Goal: Information Seeking & Learning: Learn about a topic

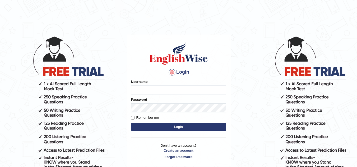
type input "Sbrar5155"
click at [178, 124] on button "Login" at bounding box center [178, 127] width 95 height 8
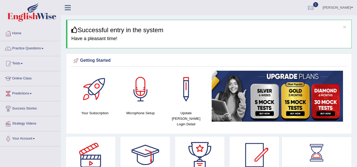
click at [230, 146] on link at bounding box center [253, 155] width 49 height 37
click at [36, 49] on link "Practice Questions" at bounding box center [30, 47] width 60 height 13
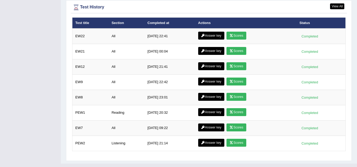
scroll to position [779, 0]
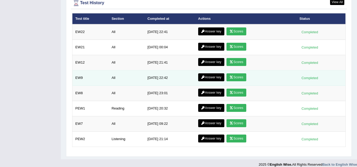
click at [232, 45] on icon at bounding box center [231, 46] width 4 height 3
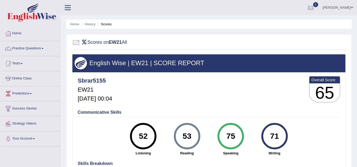
click at [235, 41] on div at bounding box center [208, 42] width 273 height 11
click at [91, 22] on link "History" at bounding box center [90, 24] width 11 height 4
click at [91, 25] on link "History" at bounding box center [90, 24] width 11 height 4
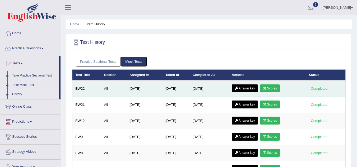
click at [267, 89] on icon at bounding box center [265, 88] width 4 height 3
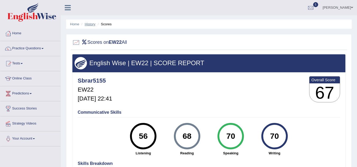
click at [90, 24] on link "History" at bounding box center [90, 24] width 11 height 4
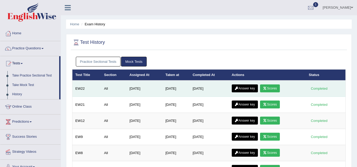
click at [242, 88] on link "Answer key" at bounding box center [245, 89] width 26 height 8
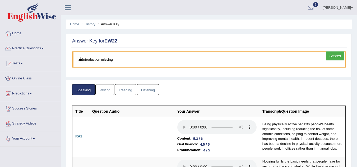
click at [144, 92] on link "Listening" at bounding box center [148, 89] width 22 height 11
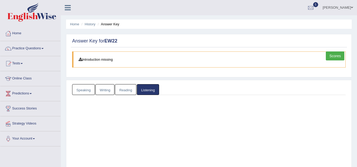
click at [144, 92] on link "Listening" at bounding box center [148, 89] width 22 height 11
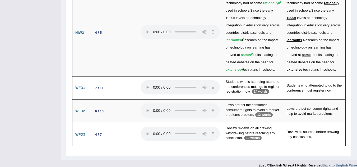
scroll to position [1180, 0]
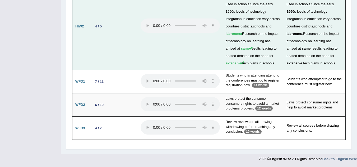
click at [107, 59] on td "4 / 5" at bounding box center [114, 26] width 48 height 87
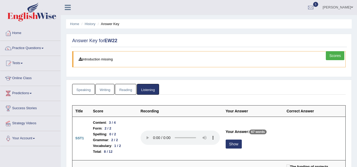
scroll to position [0, 0]
click at [39, 50] on link "Practice Questions" at bounding box center [30, 47] width 60 height 13
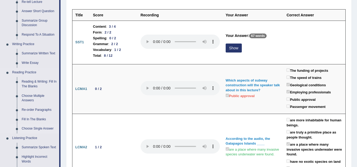
scroll to position [106, 0]
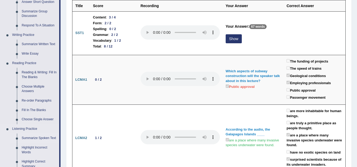
click at [28, 138] on link "Summarize Spoken Text" at bounding box center [39, 139] width 40 height 10
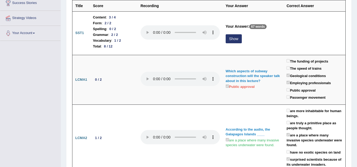
scroll to position [74, 0]
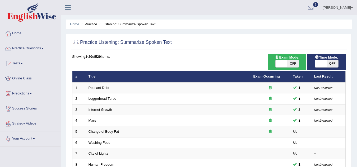
click at [293, 65] on span "OFF" at bounding box center [293, 63] width 12 height 7
checkbox input "true"
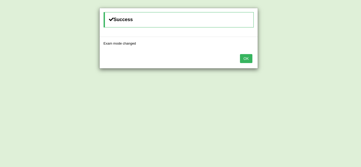
click at [243, 58] on button "OK" at bounding box center [246, 58] width 12 height 9
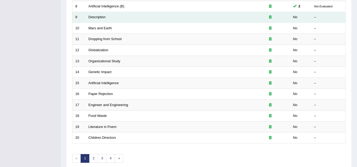
scroll to position [182, 0]
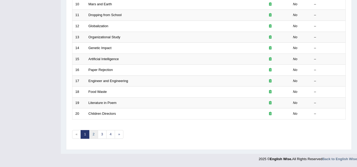
click at [93, 136] on link "2" at bounding box center [93, 134] width 9 height 9
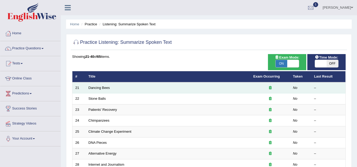
click at [104, 90] on td "Dancing Bees" at bounding box center [168, 87] width 165 height 11
click at [104, 89] on link "Dancing Bees" at bounding box center [98, 88] width 21 height 4
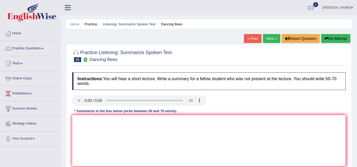
click at [269, 39] on link "Next »" at bounding box center [271, 38] width 17 height 9
click at [163, 85] on h4 "Instructions: You will hear a short lecture. Write a summary for a fellow stude…" at bounding box center [208, 81] width 273 height 18
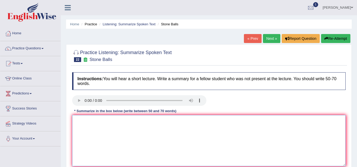
click at [180, 123] on textarea at bounding box center [208, 140] width 273 height 51
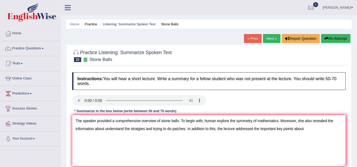
click at [229, 98] on div at bounding box center [208, 101] width 279 height 12
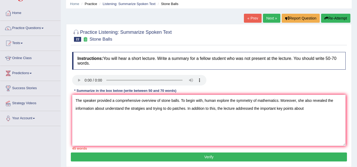
scroll to position [21, 0]
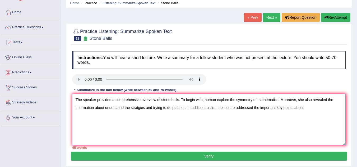
click at [311, 108] on textarea "The speaker provided a comprehensive overview of stone balls. To begin with, hu…" at bounding box center [208, 119] width 273 height 51
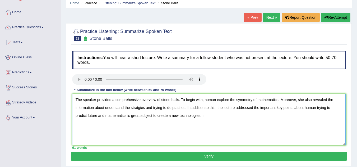
click at [199, 116] on textarea "The speaker provided a comprehensive overview of stone balls. To begin with, hu…" at bounding box center [208, 119] width 273 height 51
click at [212, 118] on textarea "The speaker provided a comprehensive overview of stone balls. To begin with, hu…" at bounding box center [208, 119] width 273 height 51
click at [138, 106] on textarea "The speaker provided a comprehensive overview of stone balls. To begin with, hu…" at bounding box center [208, 119] width 273 height 51
click at [127, 115] on textarea "The speaker provided a comprehensive overview of stone balls. To begin with, hu…" at bounding box center [208, 119] width 273 height 51
click at [219, 115] on textarea "The speaker provided a comprehensive overview of stone balls. To begin with, hu…" at bounding box center [208, 119] width 273 height 51
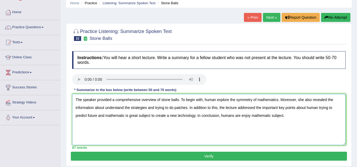
type textarea "The speaker provided a comprehensive overview of stone balls. To begin with, hu…"
click at [221, 157] on button "Verify" at bounding box center [209, 156] width 276 height 9
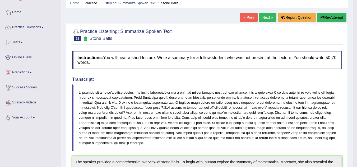
click at [221, 65] on h4 "Instructions: You will hear a short lecture. Write a summary for a fellow stude…" at bounding box center [206, 60] width 269 height 18
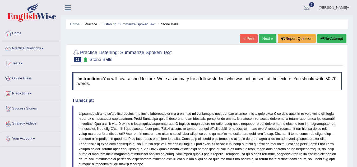
click at [263, 41] on link "Next »" at bounding box center [267, 38] width 17 height 9
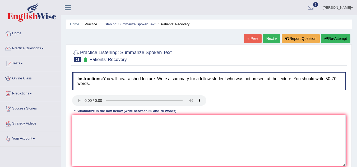
click at [273, 39] on link "Next »" at bounding box center [271, 38] width 17 height 9
click at [266, 40] on link "Next »" at bounding box center [271, 38] width 17 height 9
click at [309, 70] on div "Instructions: You will hear a short lecture. Write a summary for a fellow stude…" at bounding box center [209, 121] width 276 height 103
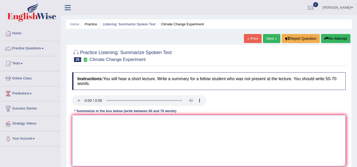
click at [175, 126] on textarea at bounding box center [208, 140] width 273 height 51
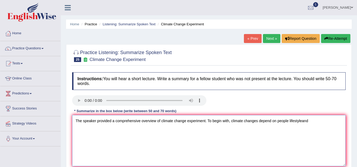
click at [302, 123] on textarea "The speaker provided a comprehensive overview of climate change experiment. To …" at bounding box center [208, 140] width 273 height 51
click at [317, 122] on textarea "The speaker provided a comprehensive overview of climate change experiment. To …" at bounding box center [208, 140] width 273 height 51
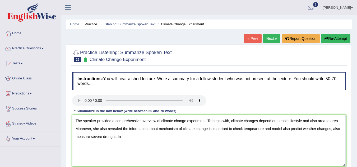
click at [252, 104] on div at bounding box center [208, 101] width 279 height 12
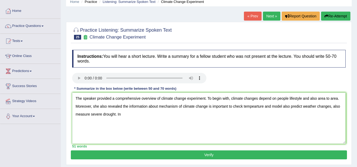
scroll to position [32, 0]
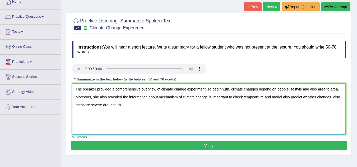
click at [164, 103] on textarea "The speaker provided a comprehensive overview of climate change experiment. To …" at bounding box center [208, 108] width 273 height 51
click at [201, 104] on textarea "The speaker provided a comprehensive overview of climate change experiment. To …" at bounding box center [208, 108] width 273 height 51
click at [214, 108] on textarea "The speaker provided a comprehensive overview of climate change experiment. To …" at bounding box center [208, 108] width 273 height 51
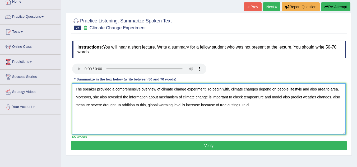
click at [259, 105] on textarea "The speaker provided a comprehensive overview of climate change experiment. To …" at bounding box center [208, 108] width 273 height 51
click at [301, 88] on textarea "The speaker provided a comprehensive overview of climate change experiment. To …" at bounding box center [208, 108] width 273 height 51
click at [206, 99] on textarea "The speaker provided a comprehensive overview of climate change experiment. To …" at bounding box center [208, 108] width 273 height 51
click at [258, 97] on textarea "The speaker provided a comprehensive overview of climate change experiment. To …" at bounding box center [208, 108] width 273 height 51
click at [340, 97] on textarea "The speaker provided a comprehensive overview of climate change experiment. To …" at bounding box center [208, 108] width 273 height 51
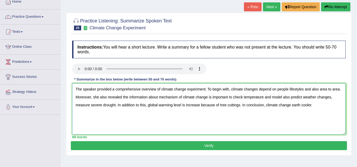
click at [115, 106] on textarea "The speaker provided a comprehensive overview of climate change experiment. To …" at bounding box center [208, 108] width 273 height 51
click at [294, 106] on textarea "The speaker provided a comprehensive overview of climate change experiment. To …" at bounding box center [208, 108] width 273 height 51
click at [333, 64] on div at bounding box center [208, 70] width 279 height 12
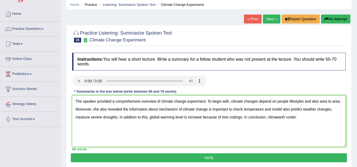
scroll to position [11, 0]
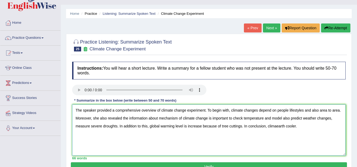
drag, startPoint x: 280, startPoint y: 125, endPoint x: 301, endPoint y: 129, distance: 21.3
click at [301, 129] on textarea "The speaker provided a comprehensive overview of climate change experiment. To …" at bounding box center [208, 130] width 273 height 51
type textarea "The speaker provided a comprehensive overview of climate change experiment. To …"
click at [191, 164] on button "Verify" at bounding box center [209, 166] width 276 height 9
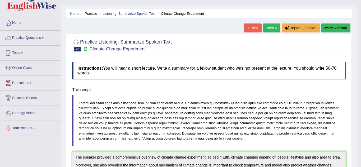
click at [348, 133] on body "Toggle navigation Home Practice Questions Speaking Practice Read Aloud Repeat S…" at bounding box center [180, 72] width 361 height 167
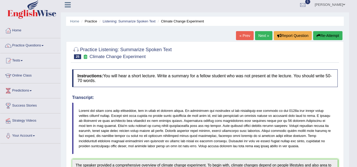
scroll to position [0, 0]
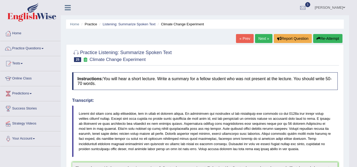
click at [322, 37] on button "Re-Attempt" at bounding box center [327, 38] width 29 height 9
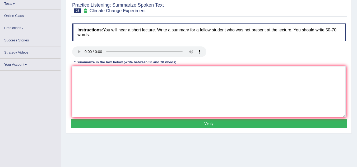
scroll to position [60, 0]
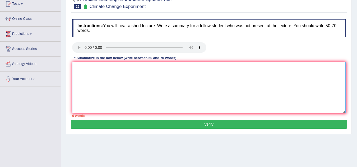
paste textarea "The speaker provided a comprehensive overview of climate change. To begin with,…"
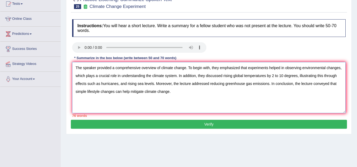
drag, startPoint x: 294, startPoint y: 83, endPoint x: 341, endPoint y: 83, distance: 47.5
click at [341, 83] on textarea "The speaker provided a comprehensive overview of climate change. To begin with,…" at bounding box center [208, 87] width 273 height 51
click at [82, 76] on textarea "The speaker provided a comprehensive overview of climate change. To begin with,…" at bounding box center [208, 87] width 273 height 51
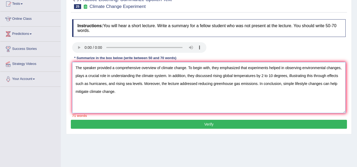
click at [311, 76] on textarea "The speaker provided a comprehensive overview of climate change. To begin with,…" at bounding box center [208, 87] width 273 height 51
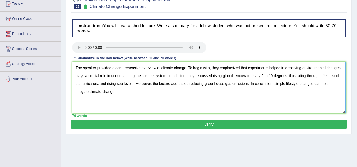
type textarea "The speaker provided a comprehensive overview of climate change. To begin with,…"
click at [248, 124] on button "Verify" at bounding box center [209, 124] width 276 height 9
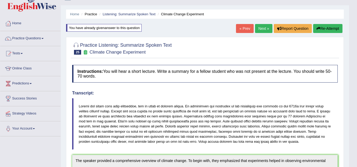
scroll to position [0, 0]
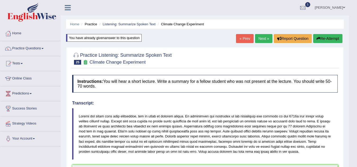
click at [261, 40] on link "Next »" at bounding box center [263, 38] width 17 height 9
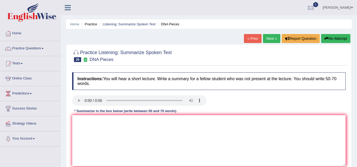
click at [274, 38] on link "Next »" at bounding box center [271, 38] width 17 height 9
click at [268, 42] on link "Next »" at bounding box center [271, 38] width 17 height 9
click at [266, 40] on link "Next »" at bounding box center [271, 38] width 17 height 9
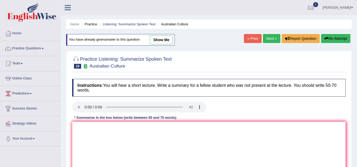
click at [263, 39] on link "Next »" at bounding box center [271, 38] width 17 height 9
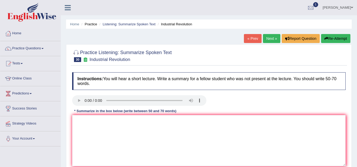
click at [265, 41] on link "Next »" at bounding box center [271, 38] width 17 height 9
click at [267, 41] on link "Next »" at bounding box center [271, 38] width 17 height 9
click at [151, 68] on div "Practice Listening: Summarize Spoken Text 32 Approach and Avoidance Instruction…" at bounding box center [208, 115] width 285 height 143
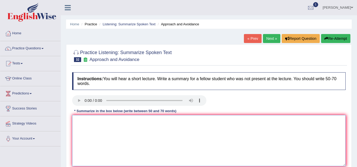
click at [181, 117] on textarea at bounding box center [208, 140] width 273 height 51
click at [124, 120] on textarea "The speaker provided a comphensi" at bounding box center [208, 140] width 273 height 51
click at [143, 121] on textarea "The speaker provided a comprehensi" at bounding box center [208, 140] width 273 height 51
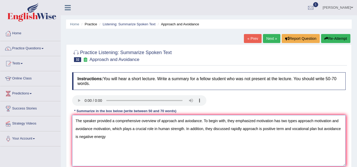
click at [283, 128] on textarea "The speaker provided a comprehensive overview of approach and aviodance. To beg…" at bounding box center [208, 140] width 273 height 51
click at [155, 138] on textarea "The speaker provided a comprehensive overview of approach and aviodance. To beg…" at bounding box center [208, 140] width 273 height 51
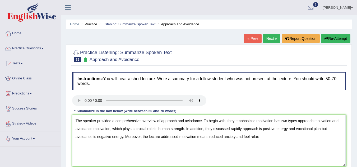
click at [249, 101] on div at bounding box center [208, 101] width 279 height 12
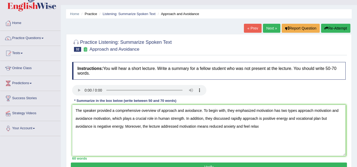
scroll to position [11, 0]
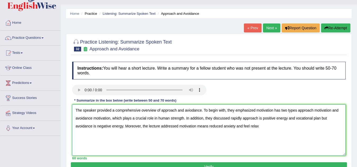
click at [266, 127] on textarea "The speaker provided a comprehensive overview of approach and aviodance. To beg…" at bounding box center [208, 130] width 273 height 51
click at [260, 126] on textarea "The speaker provided a comprehensive overview of approach and aviodance. To beg…" at bounding box center [208, 130] width 273 height 51
click at [322, 130] on textarea "The speaker provided a comprehensive overview of approach and aviodance. To beg…" at bounding box center [208, 130] width 273 height 51
click at [190, 109] on textarea "The speaker provided a comprehensive overview of approach and aviodance. To beg…" at bounding box center [208, 130] width 273 height 51
click at [243, 126] on textarea "The speaker provided a comprehensive overview of approach and avoidance. To beg…" at bounding box center [208, 130] width 273 height 51
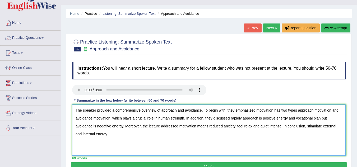
type textarea "The speaker provided a comprehensive overview of approach and avoidance. To beg…"
click at [195, 164] on button "Verify" at bounding box center [209, 166] width 276 height 9
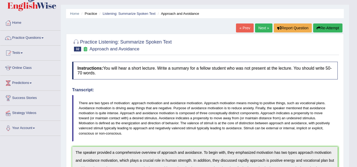
click at [251, 44] on div at bounding box center [204, 45] width 265 height 16
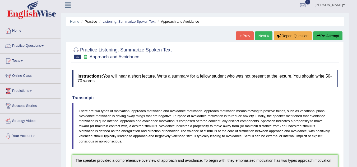
scroll to position [0, 0]
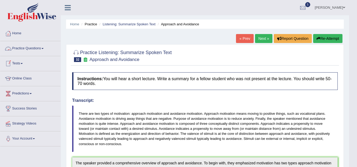
click at [40, 50] on link "Practice Questions" at bounding box center [30, 47] width 60 height 13
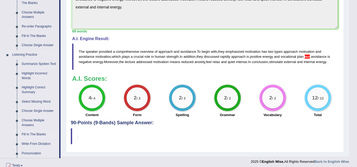
scroll to position [185, 0]
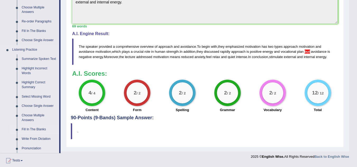
click at [29, 131] on link "Fill In The Blanks" at bounding box center [39, 130] width 40 height 10
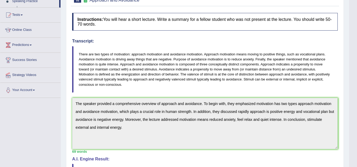
scroll to position [87, 0]
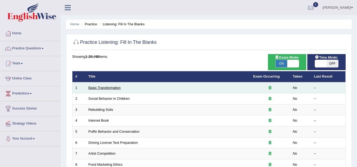
click at [106, 89] on link "Basic Transformation" at bounding box center [104, 88] width 32 height 4
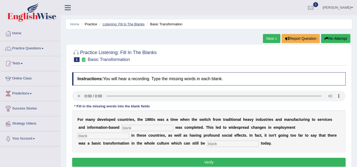
click at [141, 25] on link "Listening: Fill In The Blanks" at bounding box center [123, 24] width 42 height 4
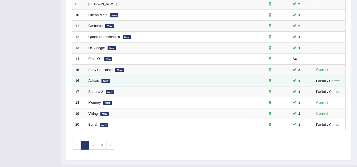
scroll to position [182, 0]
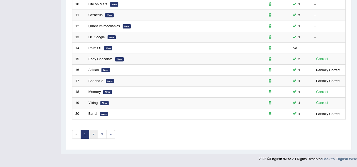
click at [93, 138] on link "2" at bounding box center [93, 134] width 9 height 9
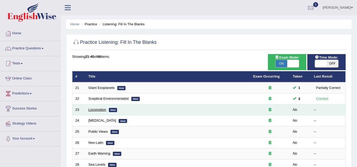
click at [95, 111] on link "Locomotion" at bounding box center [97, 110] width 18 height 4
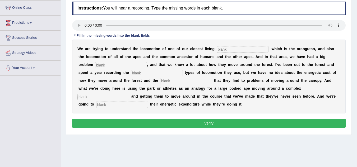
scroll to position [79, 0]
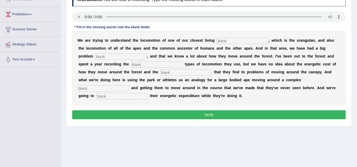
click at [79, 44] on div "W e a r e t r y i n g t o u n d e r s t a n d t h e l o c o m o t i o n o f o n…" at bounding box center [208, 68] width 273 height 74
click at [228, 41] on input "text" at bounding box center [243, 41] width 52 height 6
type input "relatives"
click at [122, 53] on div "W e a r e t r y i n g t o u n d e r s t a n d t h e l o c o m o t i o n o f o n…" at bounding box center [208, 68] width 273 height 74
click at [116, 58] on input "text" at bounding box center [121, 57] width 52 height 6
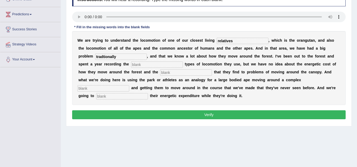
click at [114, 57] on input "tradtionally" at bounding box center [121, 57] width 52 height 6
type input "tradtionaly"
click at [158, 67] on input "text" at bounding box center [157, 65] width 52 height 6
type input "different"
click at [171, 74] on input "text" at bounding box center [186, 72] width 52 height 6
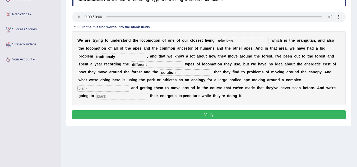
type input "solution"
click at [110, 89] on input "text" at bounding box center [103, 88] width 52 height 6
type input "environment"
click at [114, 97] on input "text" at bounding box center [122, 96] width 52 height 6
type input "measure"
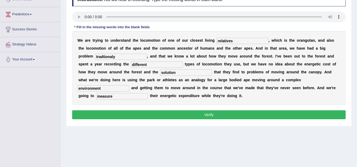
click at [164, 117] on button "Verify" at bounding box center [208, 114] width 273 height 9
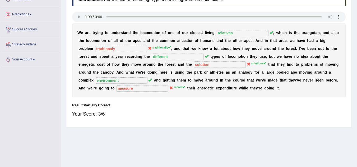
click at [246, 78] on b at bounding box center [246, 80] width 2 height 4
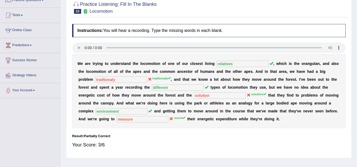
scroll to position [0, 0]
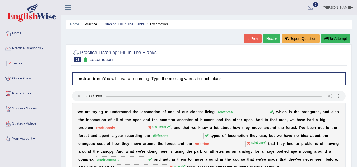
click at [268, 39] on link "Next »" at bounding box center [271, 38] width 17 height 9
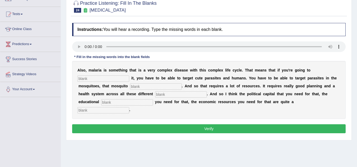
scroll to position [53, 0]
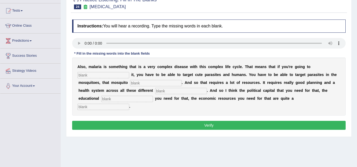
click at [120, 27] on h4 "Instructions: You will hear a recording. Type the missing words in each blank." at bounding box center [208, 26] width 273 height 13
click at [99, 73] on input "text" at bounding box center [103, 75] width 52 height 6
type input "eliminated"
click at [143, 81] on input "text" at bounding box center [156, 83] width 52 height 6
click at [158, 85] on input "text" at bounding box center [156, 83] width 52 height 6
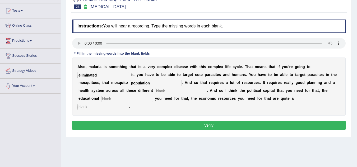
type input "population"
click at [167, 92] on input "text" at bounding box center [181, 91] width 52 height 6
type input "levels"
click at [126, 98] on input "text" at bounding box center [127, 99] width 52 height 6
type input "infrastructure"
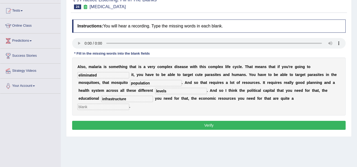
click at [114, 107] on input "text" at bounding box center [103, 107] width 52 height 6
type input "challenge"
click at [156, 129] on button "Verify" at bounding box center [208, 125] width 273 height 9
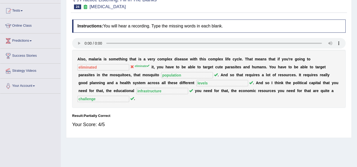
click at [165, 83] on b "l" at bounding box center [165, 83] width 1 height 4
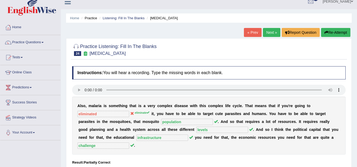
scroll to position [0, 0]
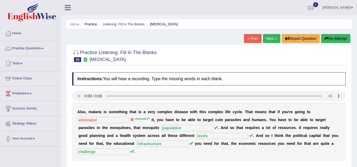
click at [270, 39] on link "Next »" at bounding box center [271, 38] width 17 height 9
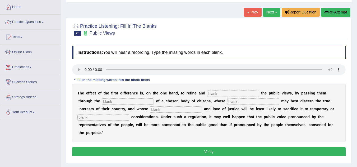
click at [174, 39] on div "Practice Listening: Fill In The Blanks 25 Public Views" at bounding box center [209, 30] width 276 height 18
click at [228, 96] on input "text" at bounding box center [233, 94] width 52 height 6
type input "enlarge"
click at [136, 102] on input "text" at bounding box center [128, 102] width 52 height 6
type input "medium"
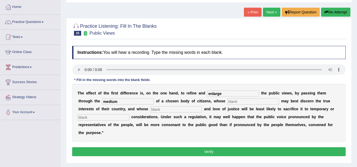
click at [233, 101] on input "text" at bounding box center [253, 102] width 52 height 6
type input "wisdom"
click at [173, 111] on input "text" at bounding box center [176, 109] width 52 height 6
type input "patriotism"
click at [105, 120] on input "text" at bounding box center [103, 117] width 52 height 6
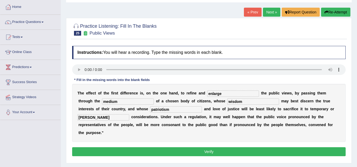
click at [82, 120] on input "[PERSON_NAME]" at bounding box center [103, 117] width 52 height 6
type input "partial"
click at [218, 149] on button "Verify" at bounding box center [208, 151] width 273 height 9
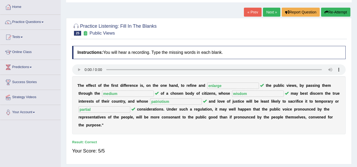
click at [273, 13] on link "Next »" at bounding box center [271, 12] width 17 height 9
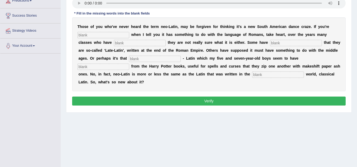
scroll to position [84, 0]
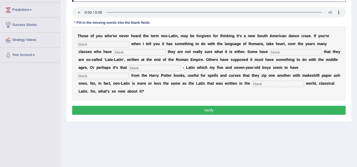
click at [44, 98] on div "Toggle navigation Home Practice Questions Speaking Practice Read Aloud Repeat S…" at bounding box center [178, 53] width 357 height 275
drag, startPoint x: 45, startPoint y: 81, endPoint x: 82, endPoint y: 120, distance: 53.0
click at [82, 120] on div "Practice Listening: Fill In The Blanks 26 Neo-Latin Instructions: You will hear…" at bounding box center [208, 41] width 285 height 161
click at [98, 45] on input "text" at bounding box center [103, 44] width 52 height 6
type input "puzzled"
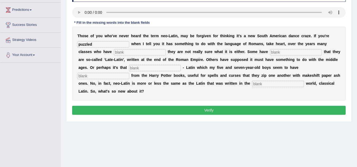
click at [123, 51] on input "text" at bounding box center [140, 52] width 52 height 6
type input "confessed"
click at [278, 53] on input "text" at bounding box center [296, 52] width 52 height 6
type input "assumed"
click at [151, 68] on input "text" at bounding box center [155, 68] width 52 height 6
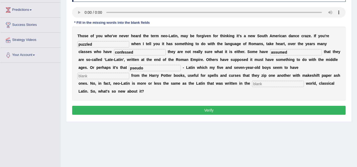
type input "pseudo"
click at [109, 78] on input "text" at bounding box center [103, 76] width 52 height 6
click at [112, 79] on input "text" at bounding box center [103, 76] width 52 height 6
type input "gleaned"
click at [264, 86] on input "text" at bounding box center [278, 84] width 52 height 6
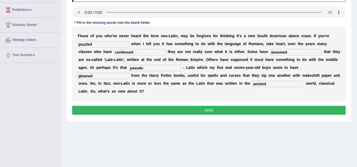
type input "ancient"
click at [203, 112] on button "Verify" at bounding box center [208, 110] width 273 height 9
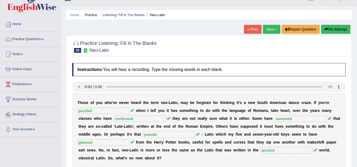
scroll to position [0, 0]
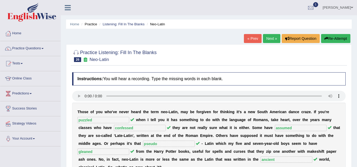
click at [268, 39] on link "Next »" at bounding box center [271, 38] width 17 height 9
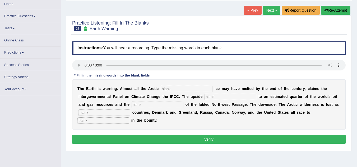
scroll to position [53, 0]
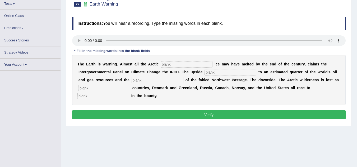
click at [43, 107] on div "Toggle navigation Home Practice Questions Speaking Practice Read Aloud Repeat S…" at bounding box center [178, 84] width 357 height 275
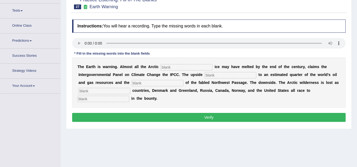
scroll to position [60, 0]
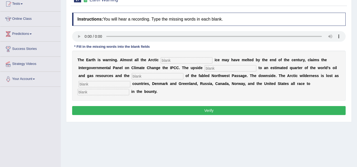
click at [186, 60] on input "text" at bounding box center [187, 60] width 52 height 6
type input "summer"
click at [217, 71] on input "text" at bounding box center [230, 68] width 52 height 6
type input "excess"
click at [158, 76] on input "text" at bounding box center [158, 76] width 52 height 6
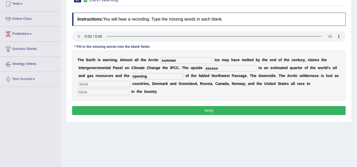
type input "opening"
click at [112, 83] on input "text" at bounding box center [104, 84] width 52 height 6
type input "neighbouring"
click at [110, 93] on input "text" at bounding box center [103, 92] width 52 height 6
type input "share"
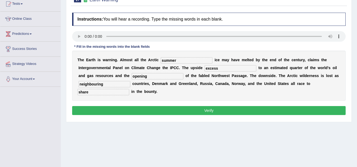
click at [97, 107] on button "Verify" at bounding box center [208, 110] width 273 height 9
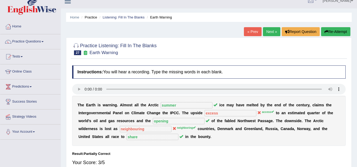
scroll to position [0, 0]
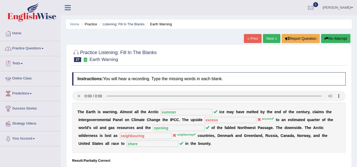
click at [38, 51] on link "Practice Questions" at bounding box center [30, 47] width 60 height 13
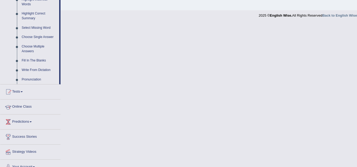
scroll to position [262, 0]
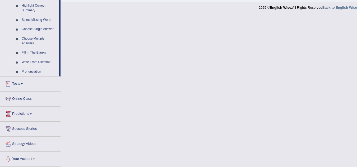
click at [41, 62] on link "Write From Dictation" at bounding box center [39, 63] width 40 height 10
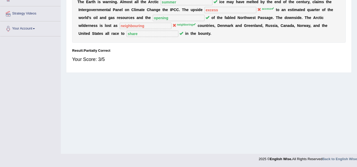
scroll to position [87, 0]
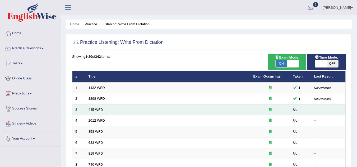
click at [98, 110] on link "445 WFD" at bounding box center [95, 110] width 15 height 4
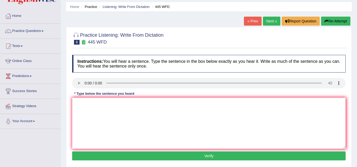
scroll to position [26, 0]
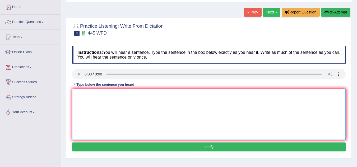
click at [137, 96] on textarea at bounding box center [208, 114] width 273 height 51
click at [122, 95] on textarea "The Americans make a plan to ship on mars." at bounding box center [208, 114] width 273 height 51
click at [101, 95] on textarea "The Americans make a plan plans to ship on mars." at bounding box center [208, 114] width 273 height 51
click at [151, 95] on textarea "The Americans make a plan plans to ship on mars." at bounding box center [208, 114] width 273 height 51
click at [102, 87] on div "* Type below the sentence you heard" at bounding box center [104, 84] width 64 height 5
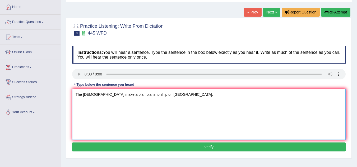
click at [101, 95] on textarea "The Americans make a plan plans to ship on Mars." at bounding box center [208, 114] width 273 height 51
type textarea "The Americans astronomers make a plan plans to ship on Mars."
click at [134, 143] on button "Verify" at bounding box center [208, 147] width 273 height 9
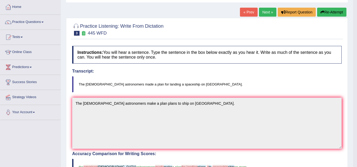
scroll to position [0, 0]
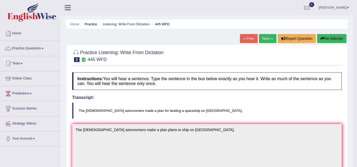
drag, startPoint x: 262, startPoint y: 40, endPoint x: 262, endPoint y: 71, distance: 31.2
click at [262, 40] on link "Next »" at bounding box center [267, 38] width 17 height 9
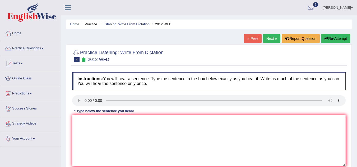
click at [191, 57] on div at bounding box center [208, 56] width 273 height 16
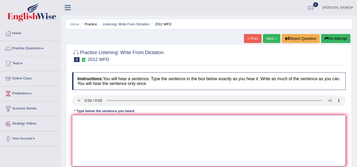
click at [167, 121] on textarea at bounding box center [208, 140] width 273 height 51
click at [91, 121] on textarea "There is great deal on this topic." at bounding box center [208, 140] width 273 height 51
click at [110, 119] on textarea "There is a great deal on this topic." at bounding box center [208, 140] width 273 height 51
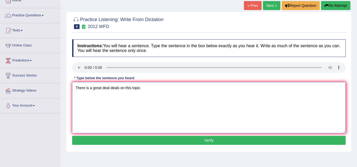
scroll to position [42, 0]
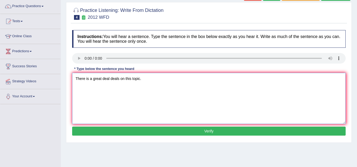
type textarea "There is a great deal deals on this topic."
click at [144, 129] on button "Verify" at bounding box center [208, 131] width 273 height 9
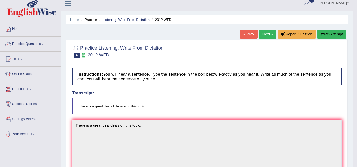
scroll to position [0, 0]
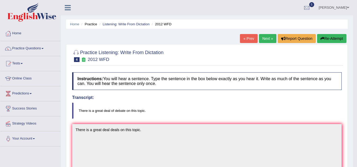
click at [264, 39] on link "Next »" at bounding box center [267, 38] width 17 height 9
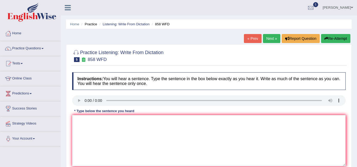
drag, startPoint x: 267, startPoint y: 37, endPoint x: 245, endPoint y: 51, distance: 26.1
click at [267, 37] on link "Next »" at bounding box center [271, 38] width 17 height 9
click at [116, 81] on h4 "Instructions: You will hear a sentence. Type the sentence in the box below exac…" at bounding box center [208, 81] width 273 height 18
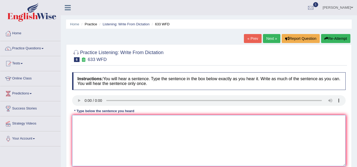
click at [107, 119] on textarea at bounding box center [208, 140] width 273 height 51
click at [106, 122] on textarea at bounding box center [208, 140] width 273 height 51
click at [83, 120] on textarea "The exercises makes us feel better." at bounding box center [208, 140] width 273 height 51
click at [100, 119] on textarea "The exercises makes us feel better." at bounding box center [208, 140] width 273 height 51
click at [116, 121] on textarea "The exercises makes us feel better." at bounding box center [208, 140] width 273 height 51
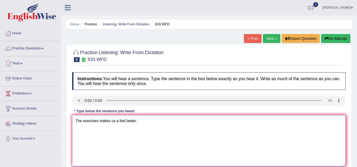
click at [141, 128] on textarea "The exercises makes us a feel better." at bounding box center [208, 140] width 273 height 51
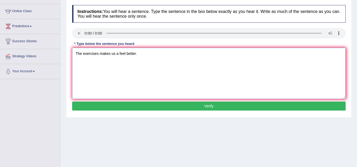
scroll to position [79, 0]
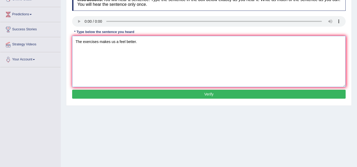
type textarea "The exercises makes us a feel better."
click at [152, 91] on button "Verify" at bounding box center [208, 94] width 273 height 9
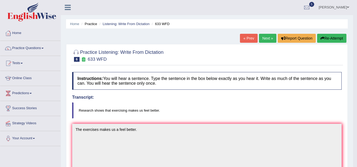
scroll to position [0, 0]
click at [264, 37] on link "Next »" at bounding box center [267, 38] width 17 height 9
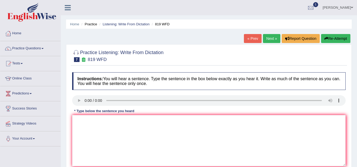
click at [143, 78] on h4 "Instructions: You will hear a sentence. Type the sentence in the box below exac…" at bounding box center [208, 81] width 273 height 18
click at [155, 53] on h2 "Practice Listening: Write From Dictation 7 819 WFD" at bounding box center [117, 55] width 91 height 13
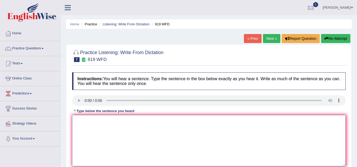
click at [97, 123] on textarea at bounding box center [208, 140] width 273 height 51
click at [93, 120] on textarea "Plans are continue to through out of their life." at bounding box center [208, 140] width 273 height 51
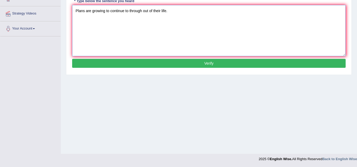
click at [185, 12] on textarea "Plans are growing to continue to through out of their life." at bounding box center [208, 30] width 273 height 51
type textarea "Plans are growing to continue to through out of their life lives."
click at [123, 68] on div "Instructions: You will hear a sentence. Type the sentence in the box below exac…" at bounding box center [209, 16] width 276 height 112
click at [124, 64] on button "Verify" at bounding box center [208, 63] width 273 height 9
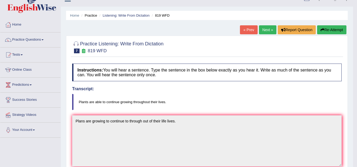
scroll to position [4, 0]
